Goal: Find specific page/section

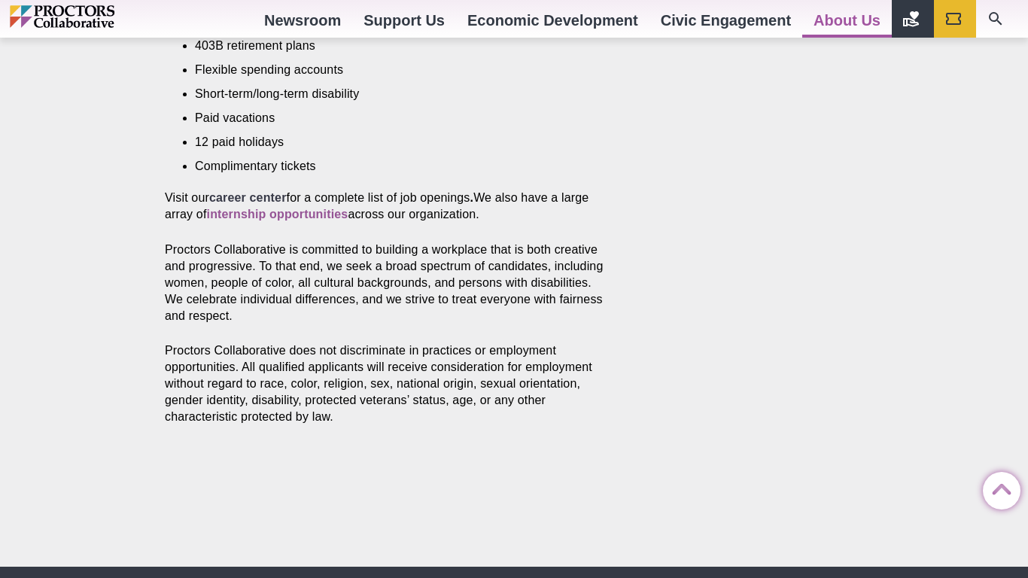
scroll to position [780, 0]
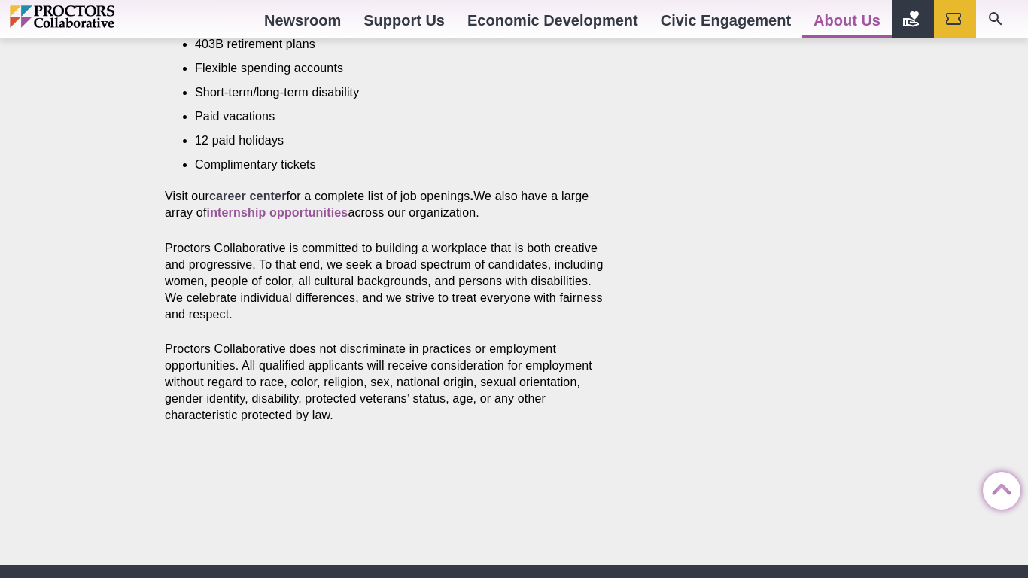
click at [261, 190] on strong "career center" at bounding box center [248, 196] width 78 height 13
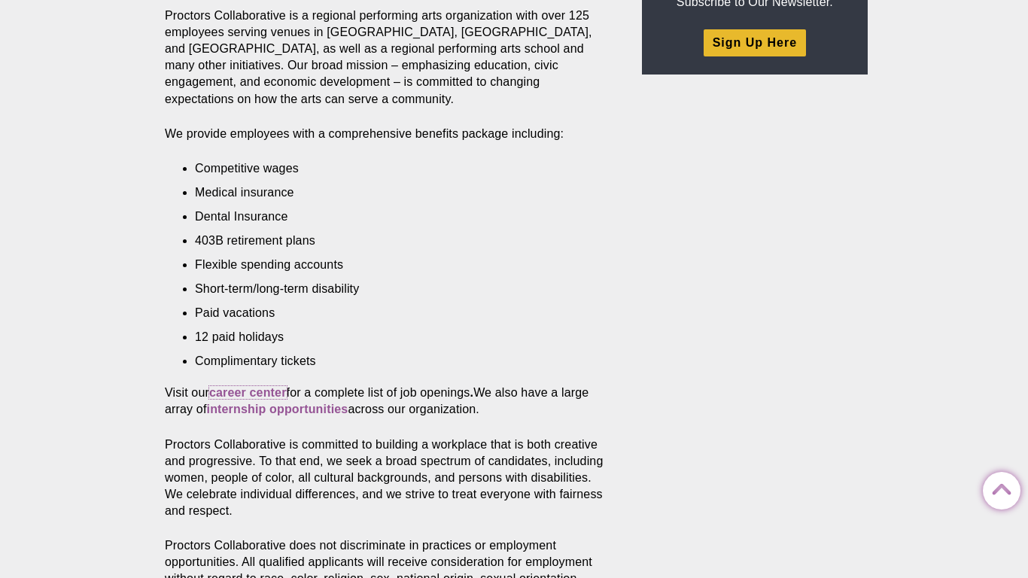
scroll to position [0, 0]
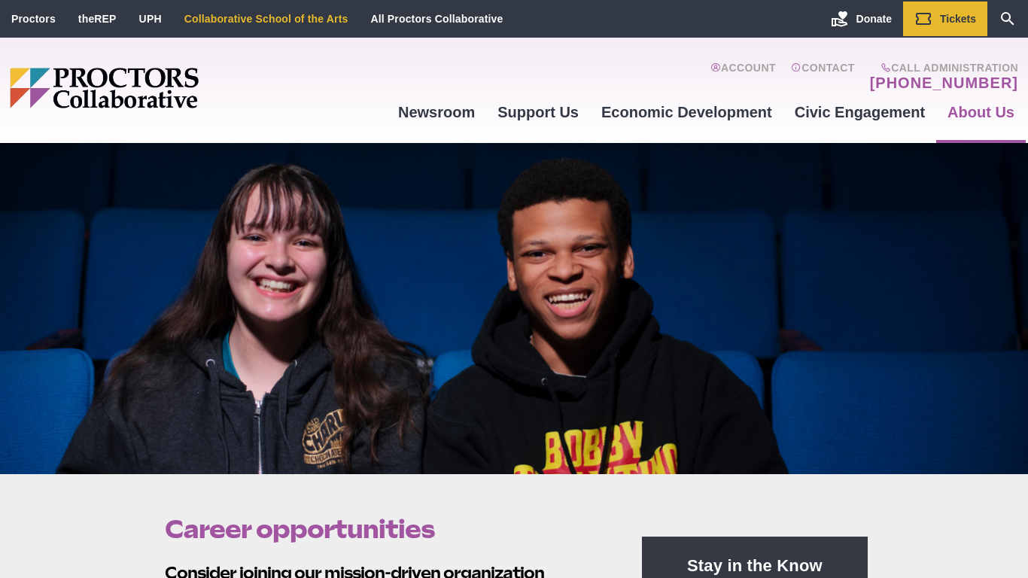
click at [310, 27] on li "Collaborative School of the Arts" at bounding box center [266, 19] width 187 height 35
click at [1014, 27] on icon "Search" at bounding box center [1008, 19] width 18 height 18
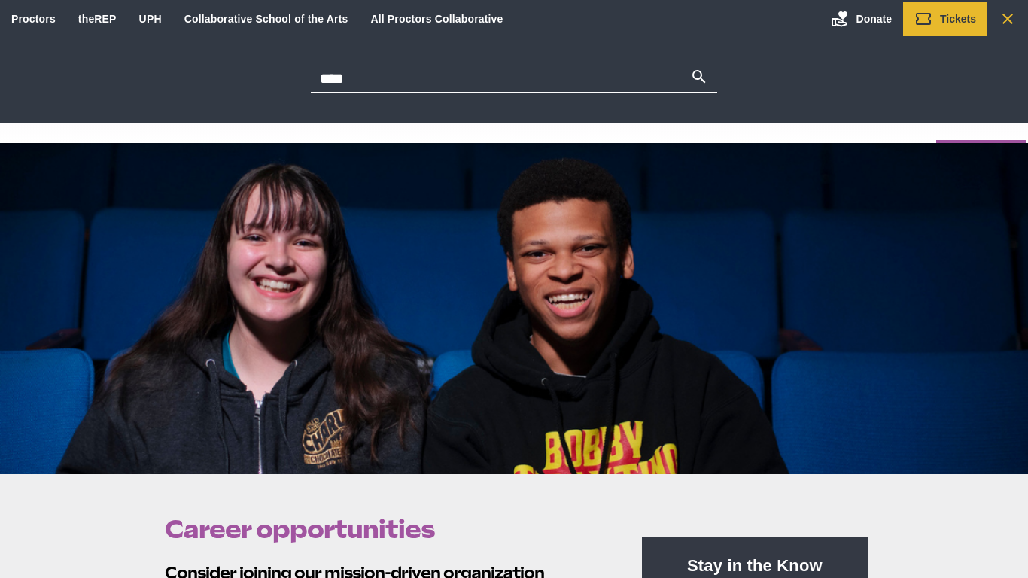
type input "****"
click at [690, 68] on button "Search" at bounding box center [699, 78] width 18 height 21
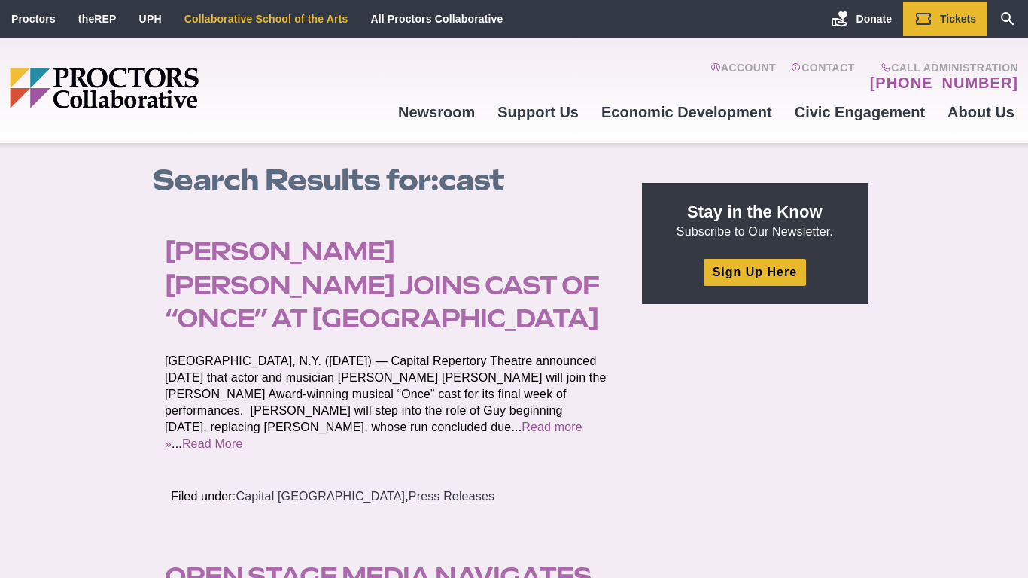
click at [313, 24] on link "Collaborative School of the Arts" at bounding box center [266, 19] width 164 height 12
